Goal: Task Accomplishment & Management: Complete application form

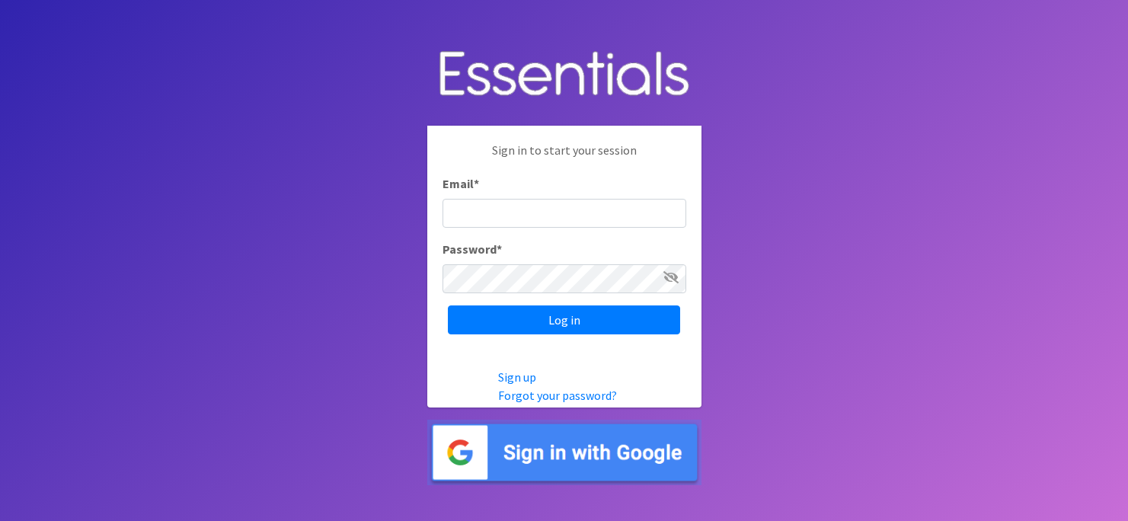
click at [548, 452] on img at bounding box center [564, 453] width 274 height 66
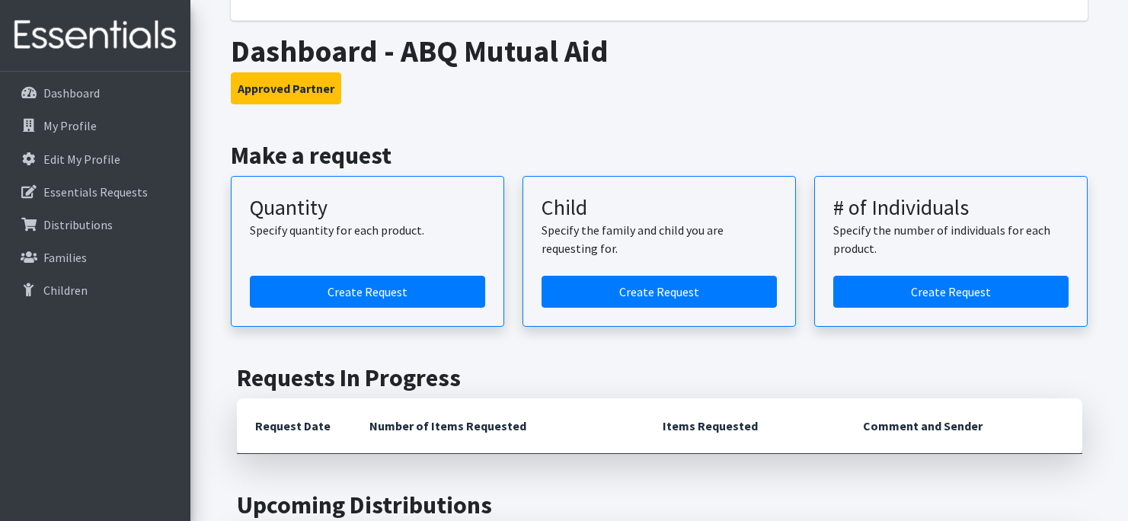
scroll to position [341, 0]
click at [420, 292] on link "Create Request" at bounding box center [367, 292] width 235 height 32
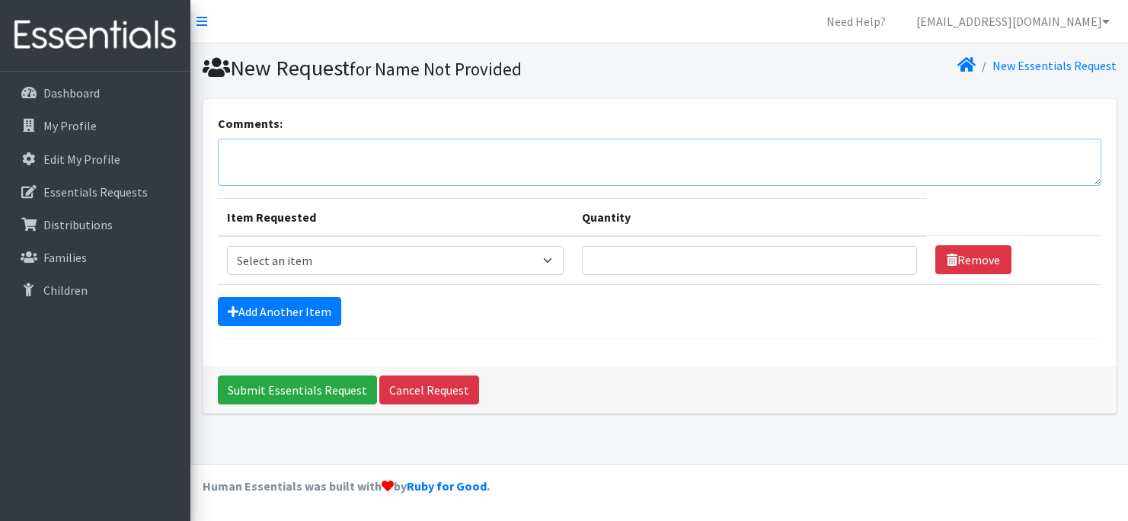
click at [347, 162] on textarea "Comments:" at bounding box center [659, 162] width 883 height 47
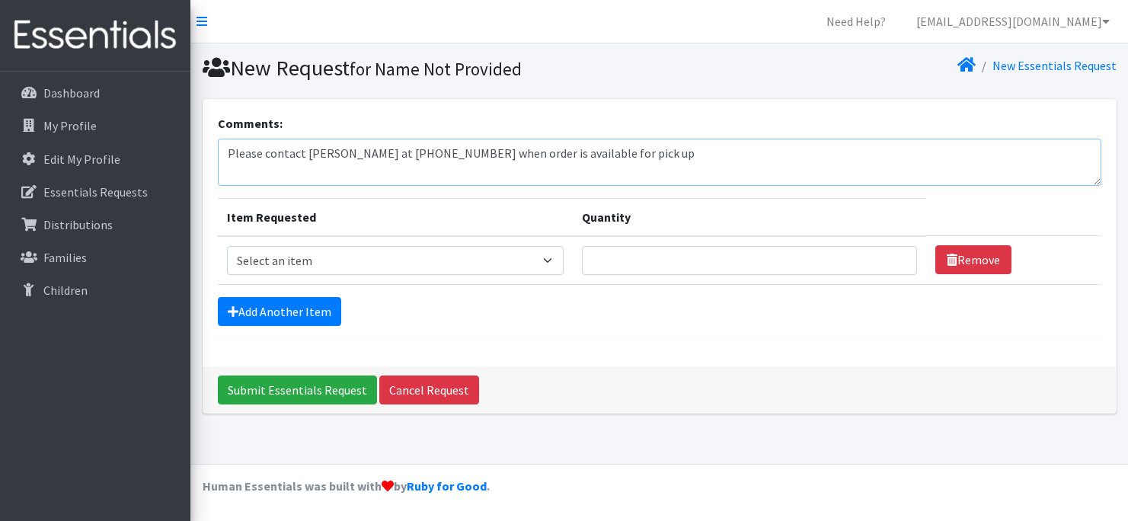
type textarea "Please contact [PERSON_NAME] at [PHONE_NUMBER] when order is available for pick…"
select select "8148"
click at [690, 260] on input "Quantity" at bounding box center [749, 260] width 335 height 29
type input "100"
click at [310, 311] on link "Add Another Item" at bounding box center [279, 311] width 123 height 29
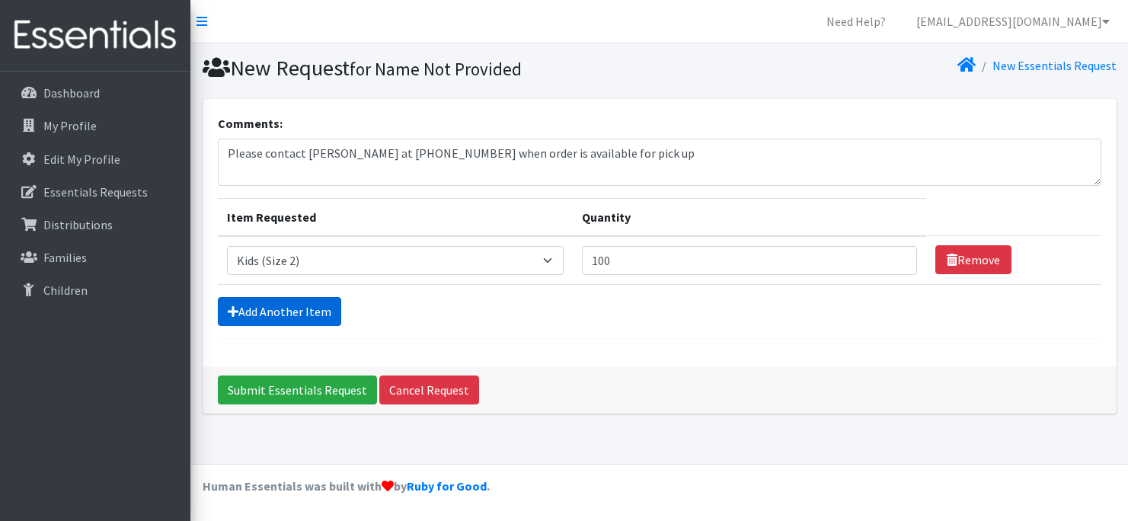
scroll to position [9, 0]
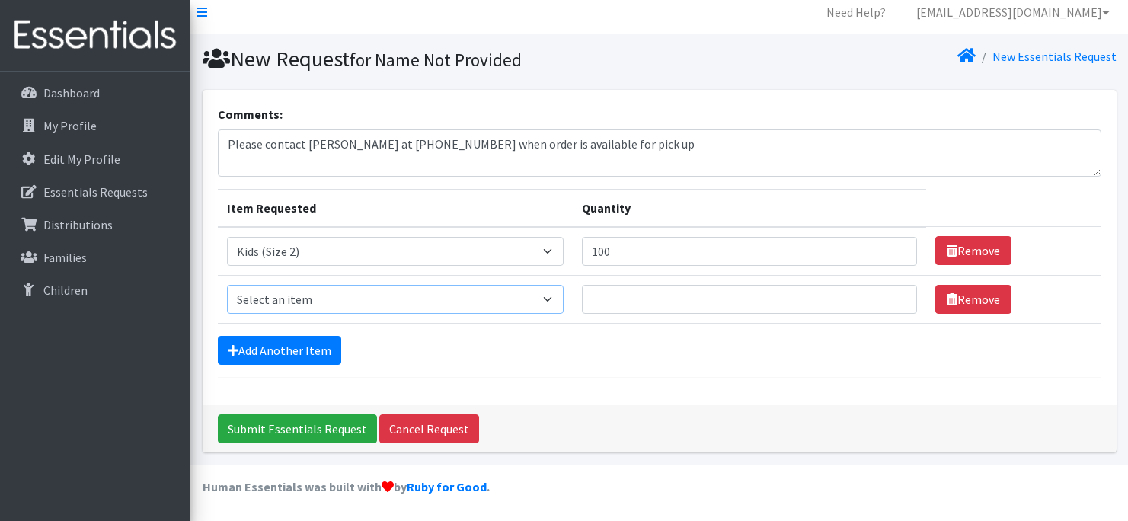
select select "8153"
click at [617, 301] on input "Quantity" at bounding box center [749, 299] width 335 height 29
type input "10"
type input "100"
click at [311, 349] on link "Add Another Item" at bounding box center [279, 350] width 123 height 29
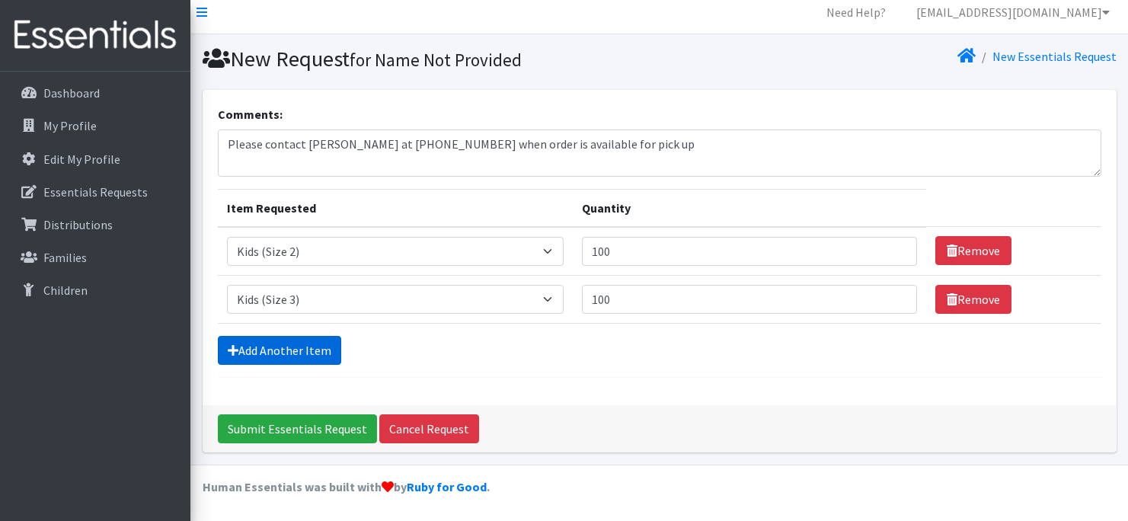
scroll to position [57, 0]
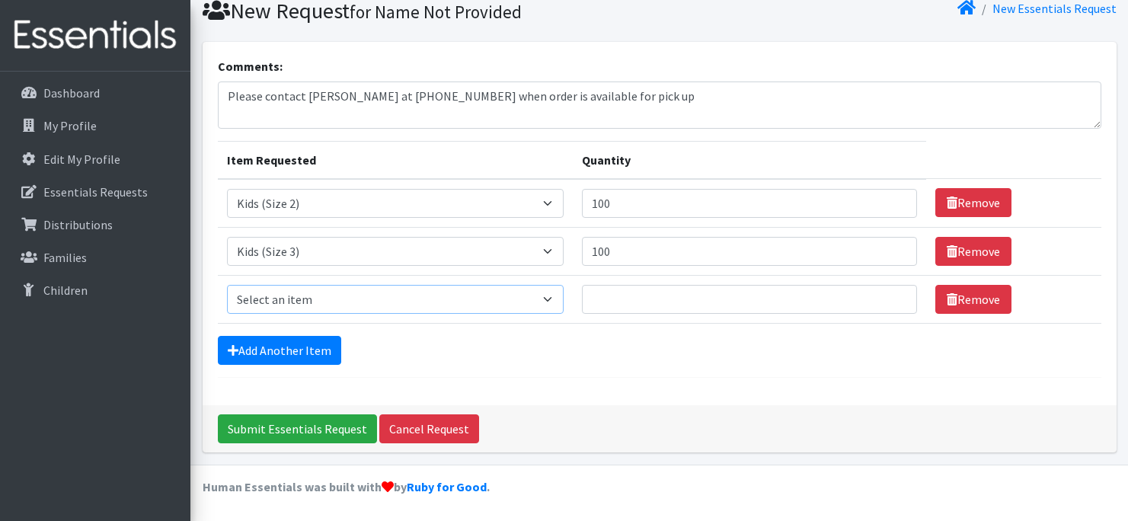
select select "8160"
click at [637, 295] on input "Quantity" at bounding box center [749, 299] width 335 height 29
type input "200"
click at [292, 346] on link "Add Another Item" at bounding box center [279, 350] width 123 height 29
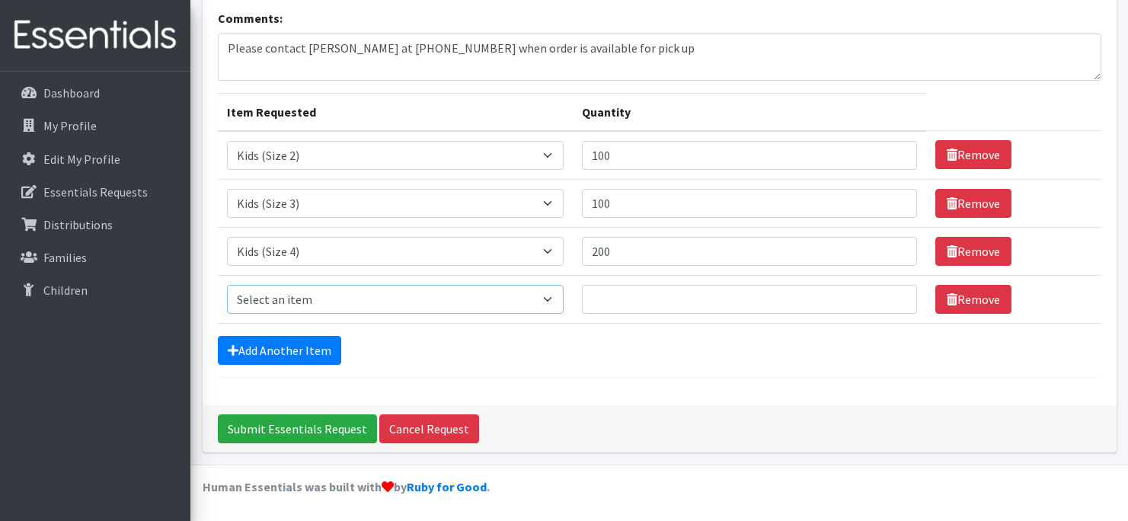
select select "8158"
click at [668, 309] on input "Quantity" at bounding box center [749, 299] width 335 height 29
type input "200"
click at [294, 348] on link "Add Another Item" at bounding box center [279, 350] width 123 height 29
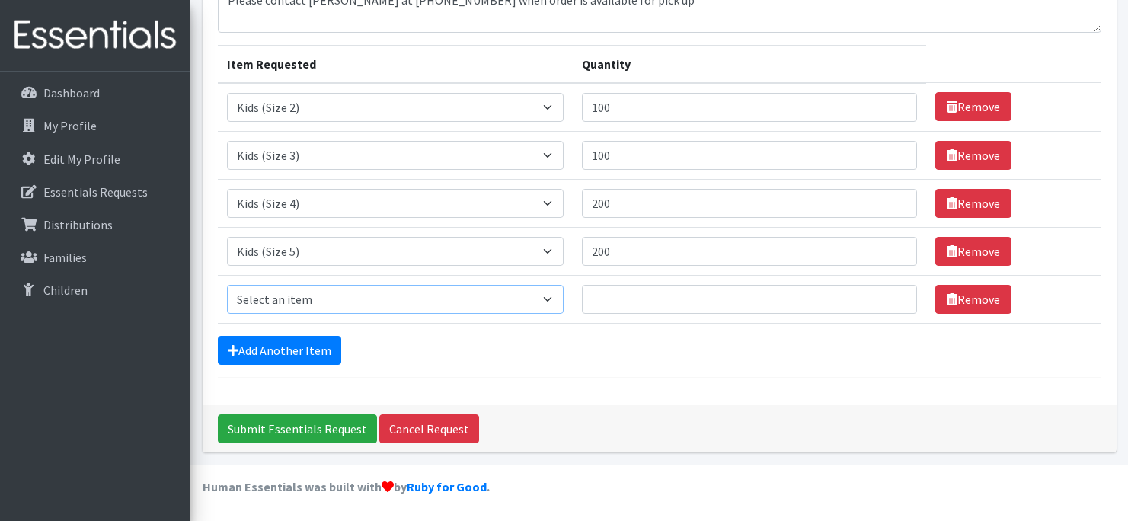
select select "8159"
click at [613, 304] on input "Quantity" at bounding box center [749, 299] width 335 height 29
type input "200"
click at [303, 354] on link "Add Another Item" at bounding box center [279, 350] width 123 height 29
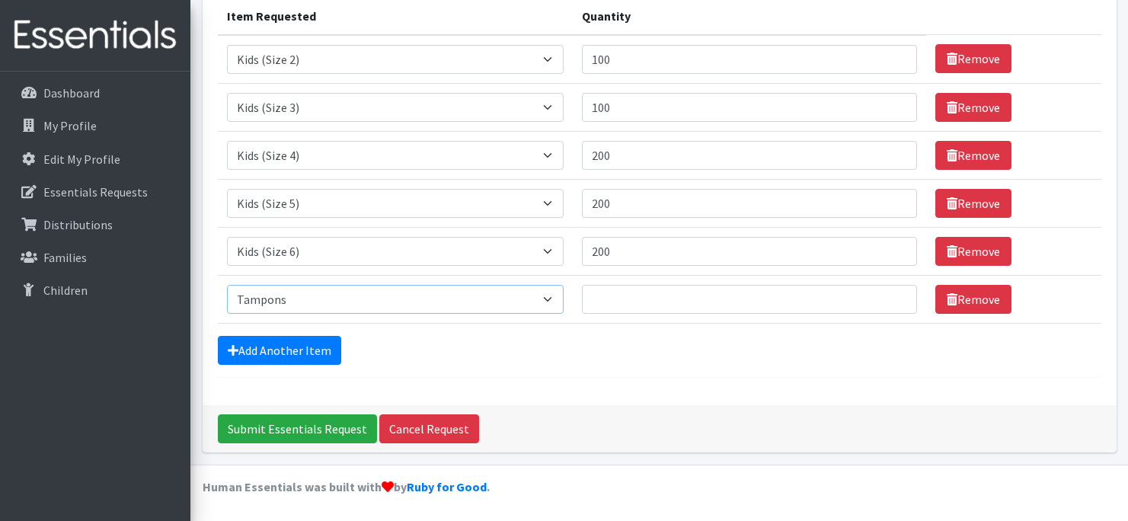
select select "8156"
click at [844, 292] on input "Quantity" at bounding box center [749, 299] width 335 height 29
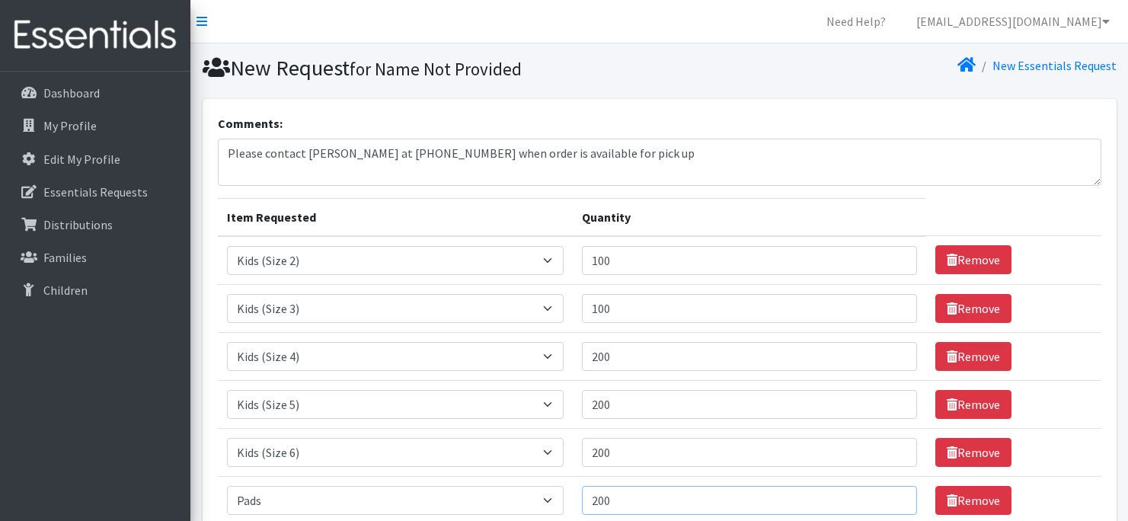
scroll to position [0, 0]
type input "200"
click at [603, 152] on textarea "Please contact [PERSON_NAME] at [PHONE_NUMBER] when order is available for pick…" at bounding box center [659, 162] width 883 height 47
drag, startPoint x: 688, startPoint y: 152, endPoint x: 608, endPoint y: 153, distance: 80.7
click at [609, 154] on textarea "Please contact [PERSON_NAME] at [PHONE_NUMBER] when order is available for pick…" at bounding box center [659, 162] width 883 height 47
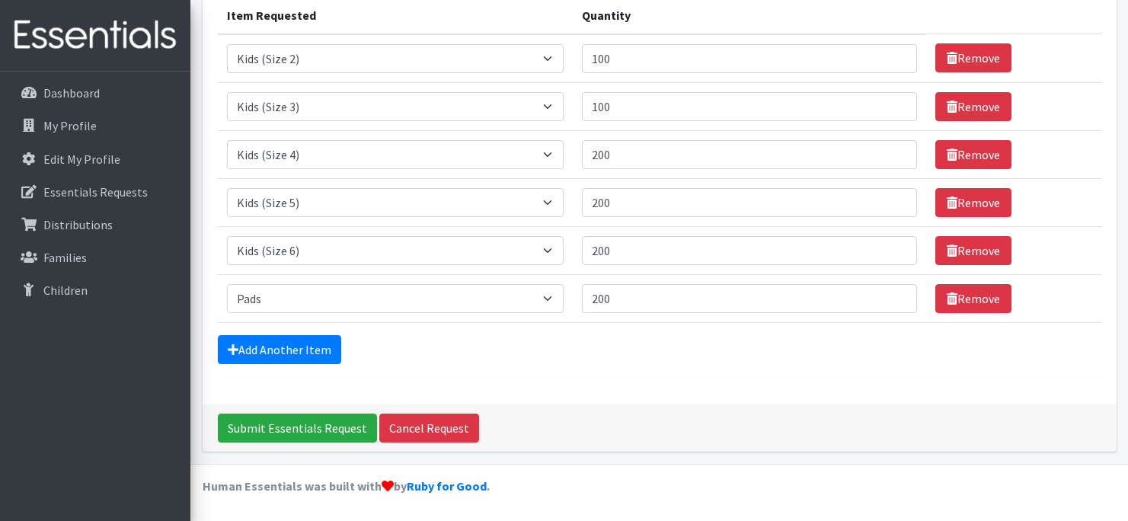
scroll to position [201, 0]
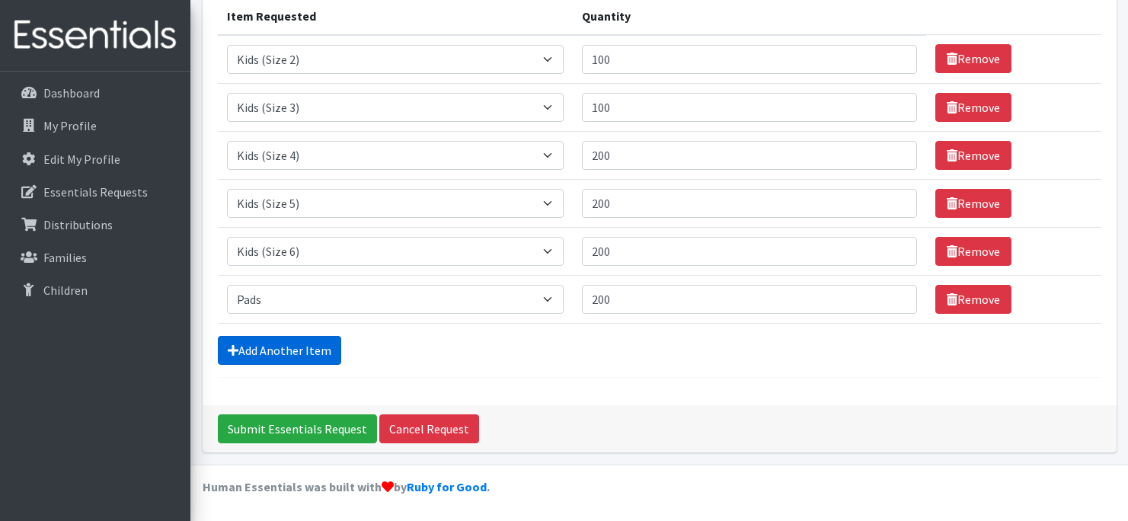
type textarea "Please contact [PERSON_NAME] at [PHONE_NUMBER] when order is available for pick…"
click at [313, 350] on link "Add Another Item" at bounding box center [279, 350] width 123 height 29
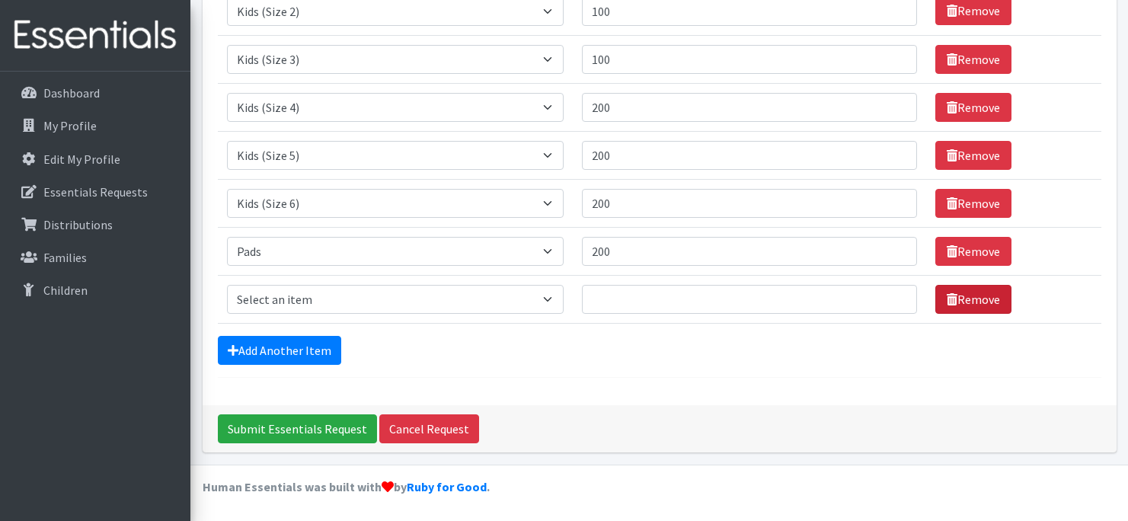
click at [976, 299] on link "Remove" at bounding box center [973, 299] width 76 height 29
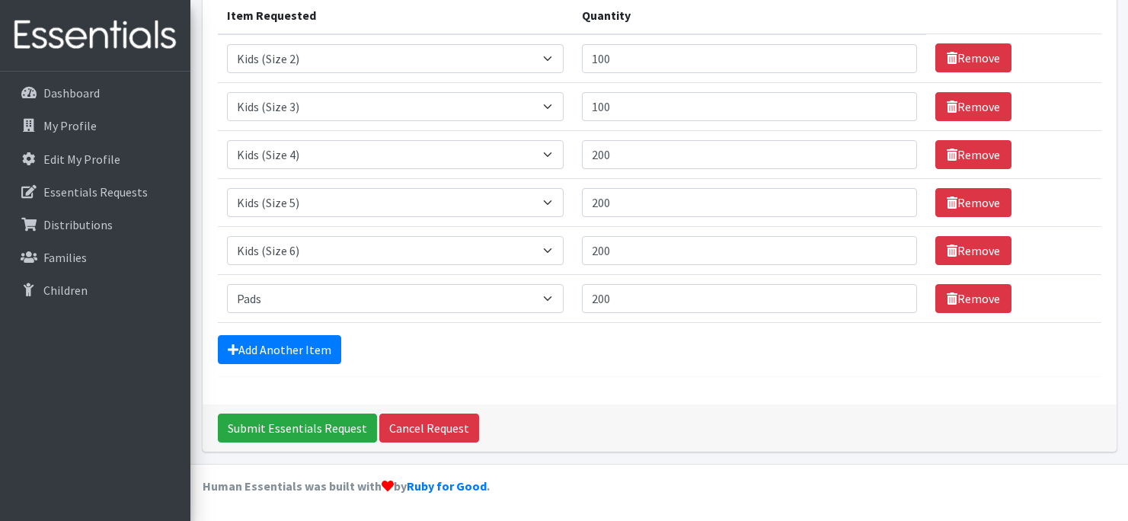
scroll to position [201, 0]
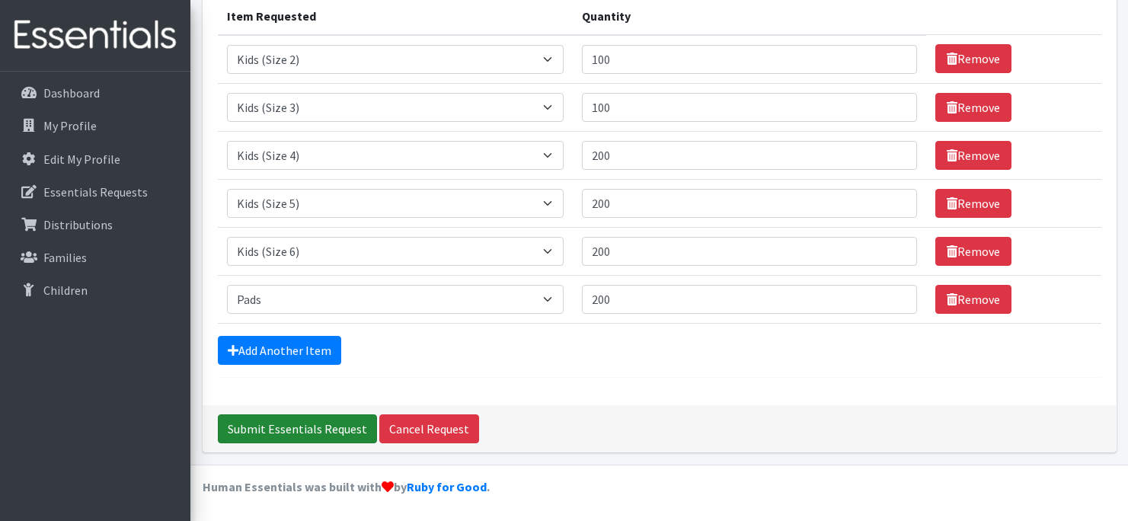
click at [302, 430] on input "Submit Essentials Request" at bounding box center [297, 428] width 159 height 29
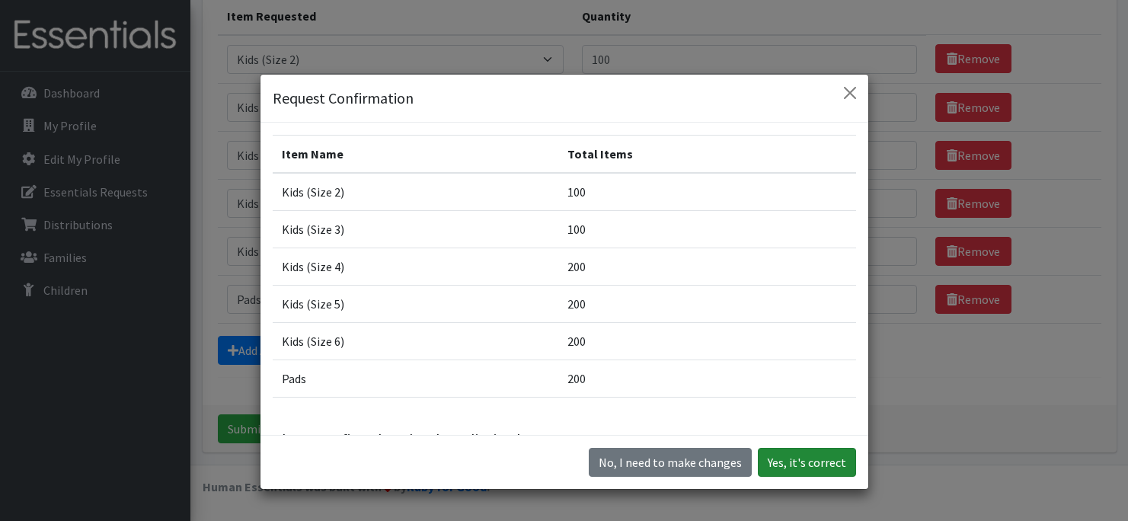
click at [812, 455] on button "Yes, it's correct" at bounding box center [807, 462] width 98 height 29
